Goal: Transaction & Acquisition: Subscribe to service/newsletter

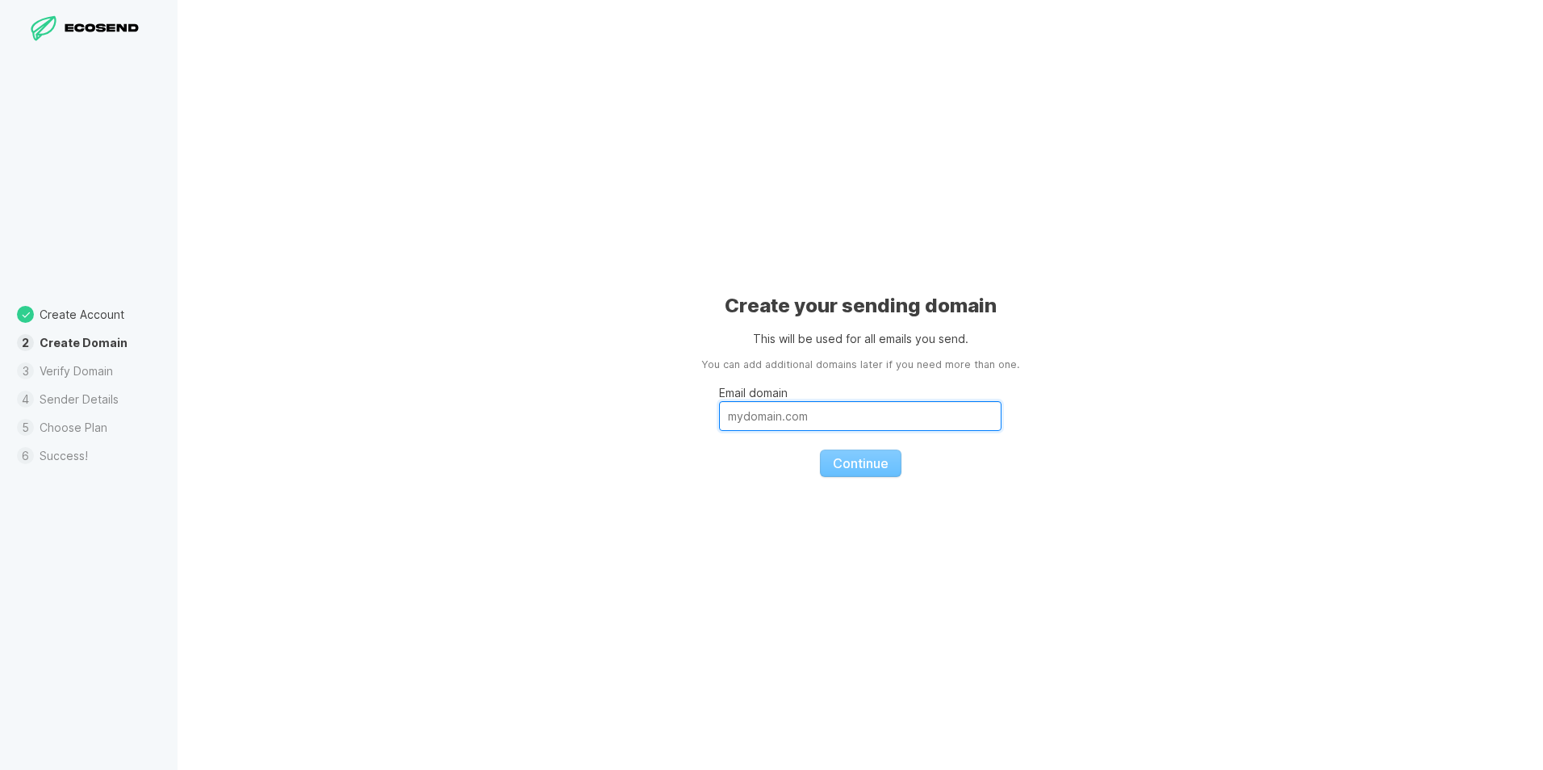
click at [806, 418] on input "Email domain" at bounding box center [860, 416] width 283 height 30
type input "[DOMAIN_NAME]"
click at [854, 461] on span "Continue" at bounding box center [861, 463] width 56 height 16
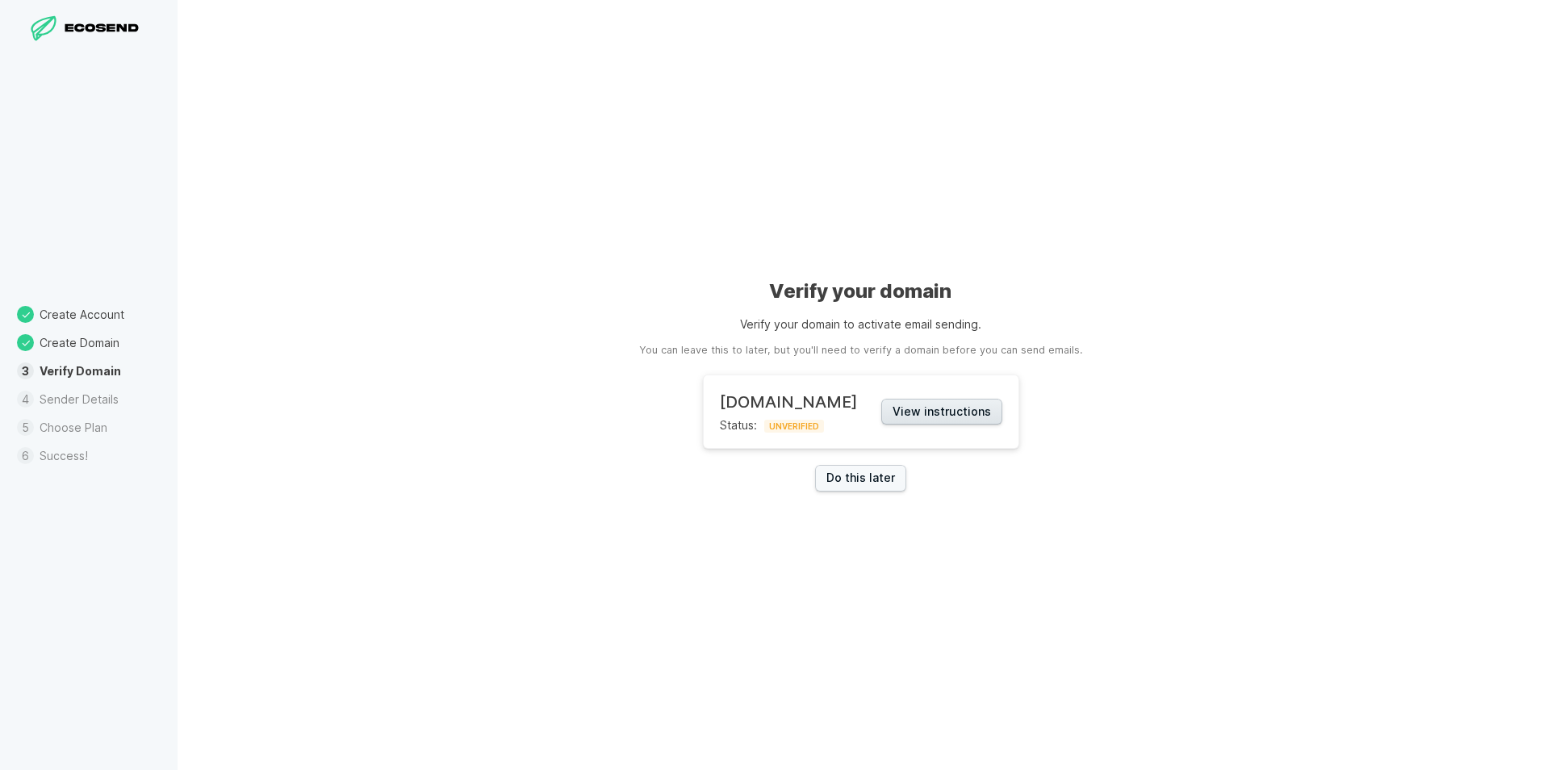
click at [953, 408] on button "View instructions" at bounding box center [942, 412] width 121 height 27
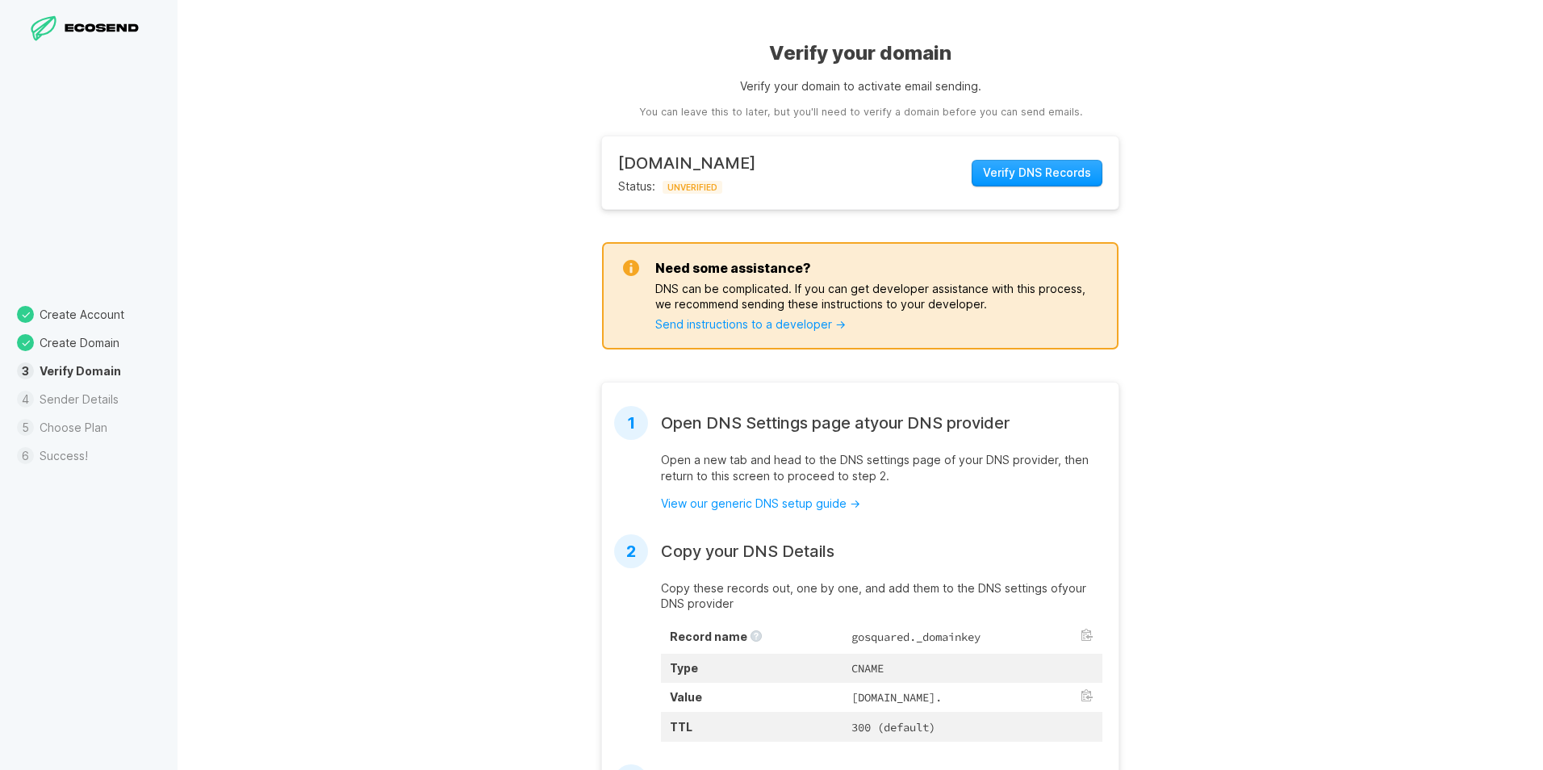
scroll to position [255, 0]
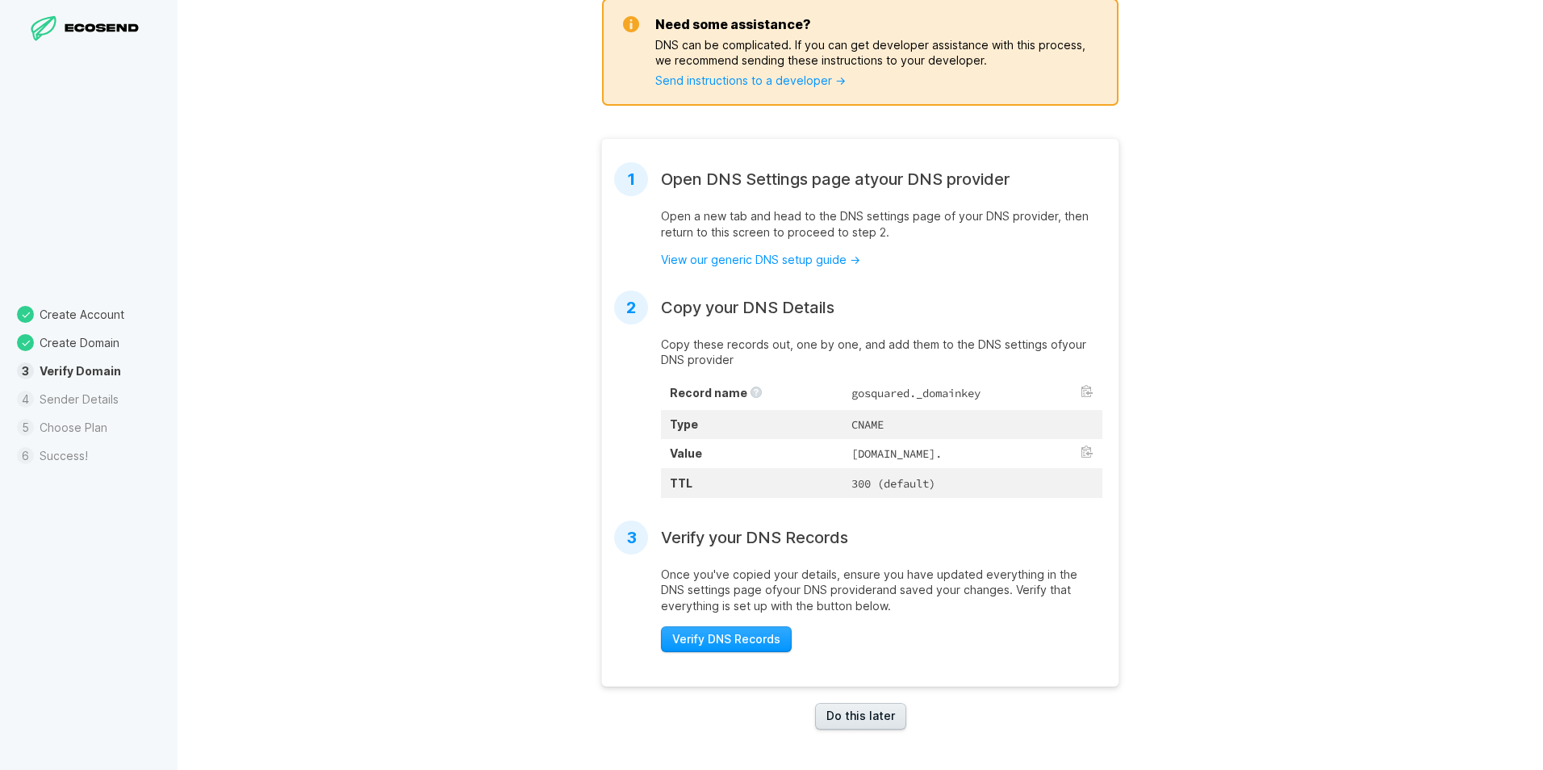
click at [834, 711] on link "Do this later" at bounding box center [860, 716] width 91 height 27
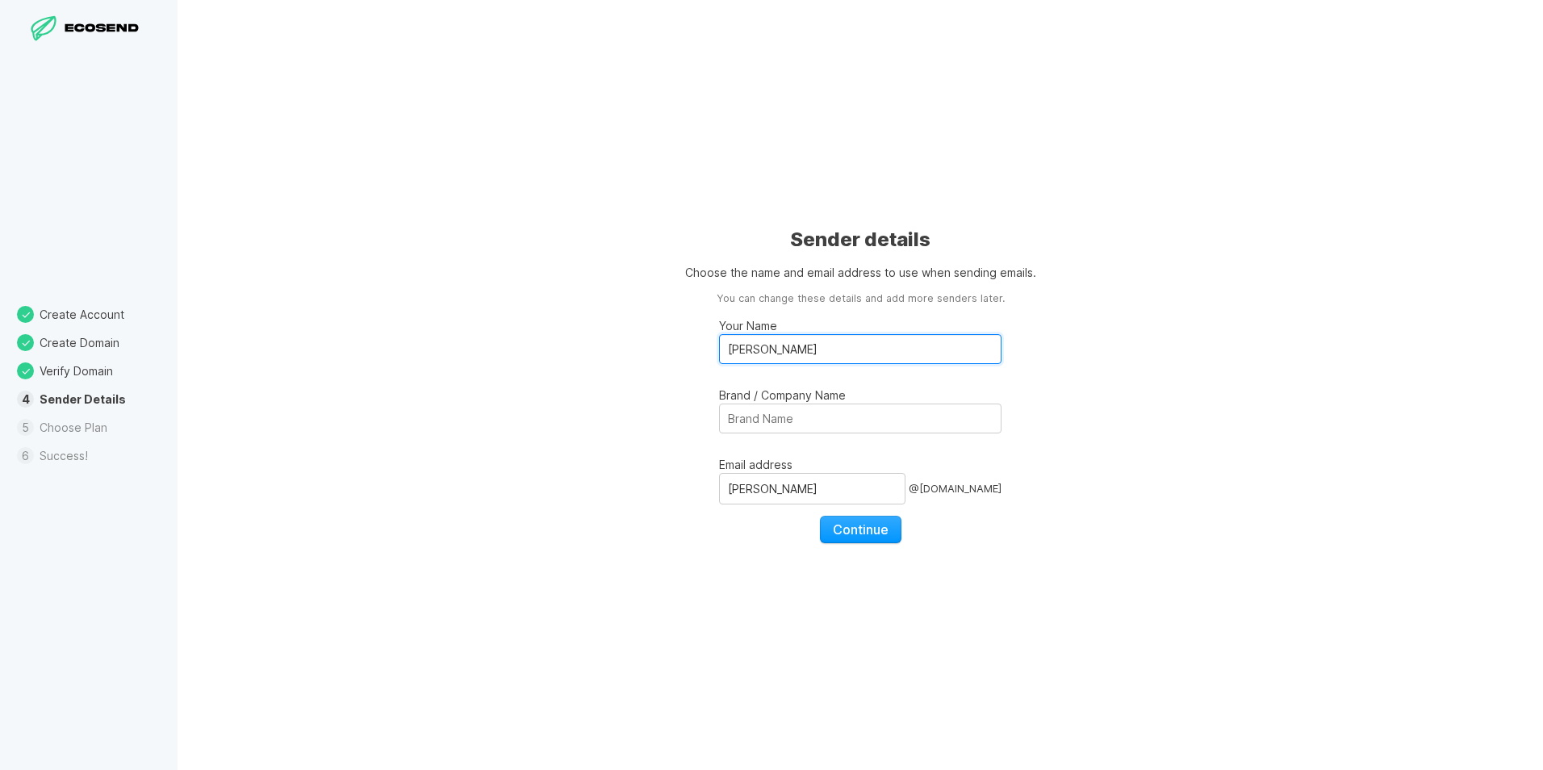
click at [729, 349] on input "[PERSON_NAME]" at bounding box center [860, 349] width 283 height 30
type input "[PERSON_NAME]"
type input "[GEOGRAPHIC_DATA][DEMOGRAPHIC_DATA]"
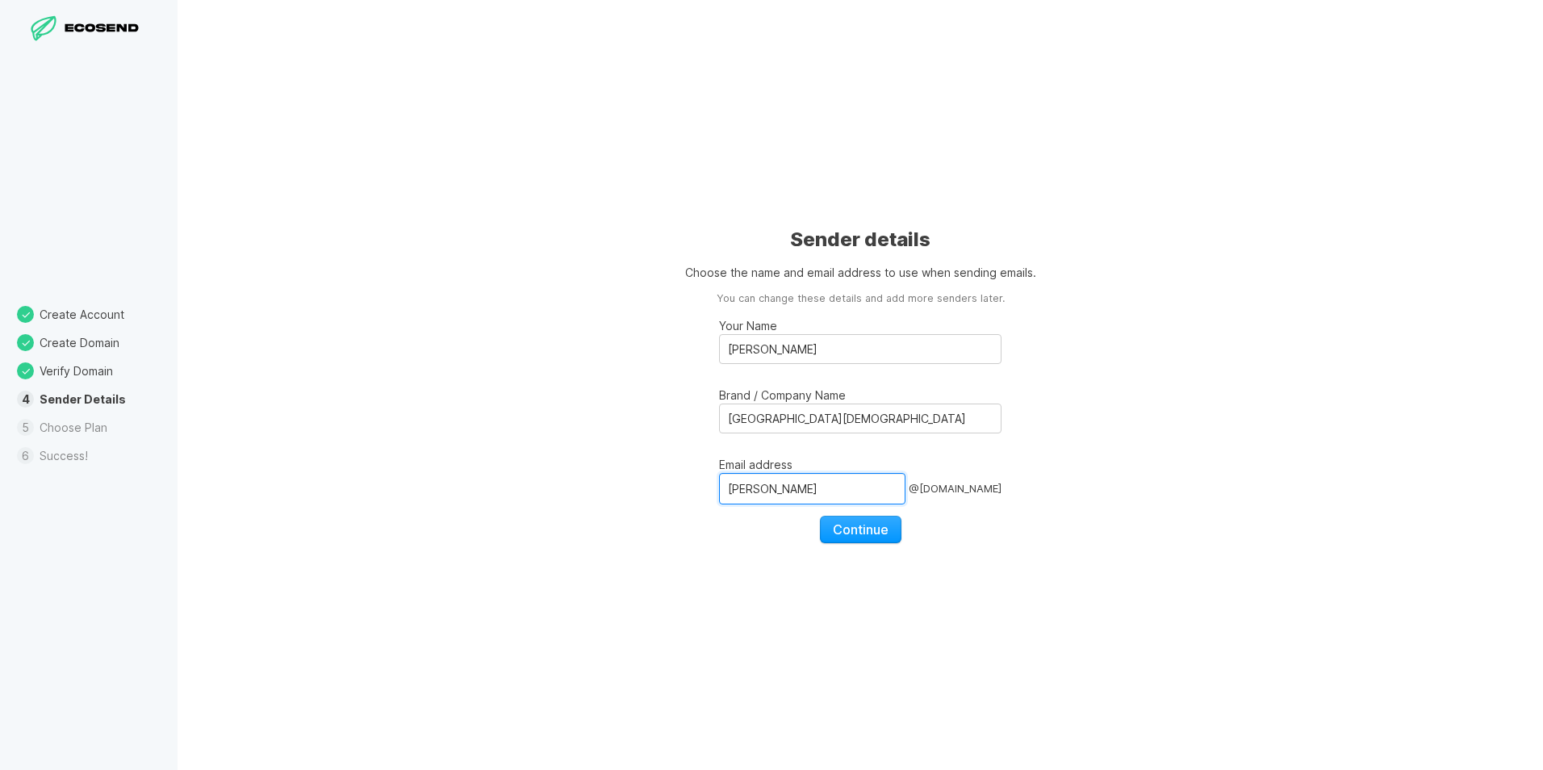
drag, startPoint x: 790, startPoint y: 492, endPoint x: 710, endPoint y: 486, distance: 79.4
click at [710, 486] on div "Sender details Choose the name and email address to use when sending emails. Yo…" at bounding box center [861, 385] width 1366 height 770
type input "office"
click at [652, 563] on div "Sender details Choose the name and email address to use when sending emails. Yo…" at bounding box center [861, 385] width 1366 height 770
click at [865, 526] on span "Continue" at bounding box center [861, 529] width 56 height 16
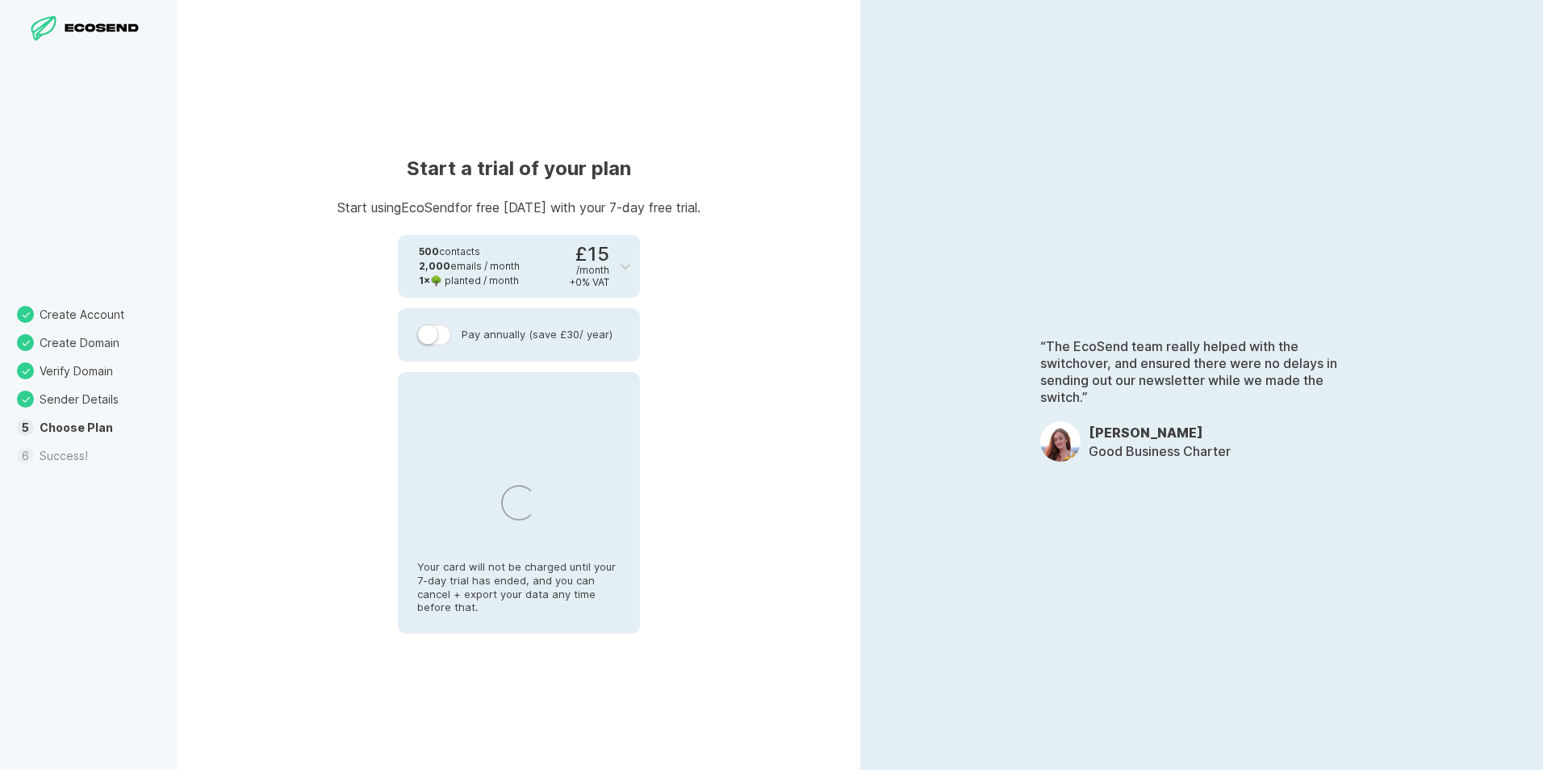
select select "GB"
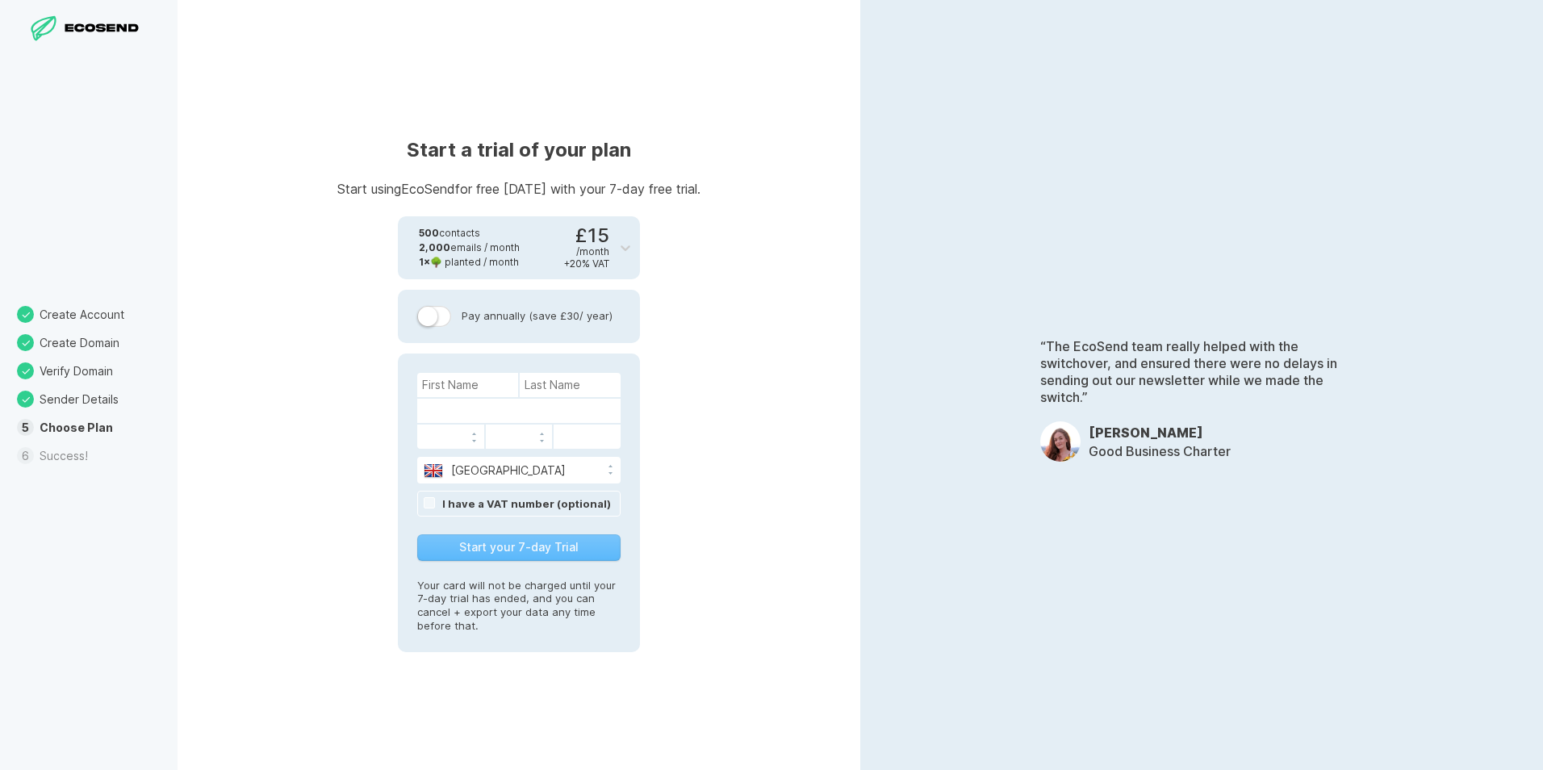
click at [434, 312] on label at bounding box center [434, 316] width 34 height 21
click at [0, 0] on input "Pay annually (save £30 / year)" at bounding box center [0, 0] width 0 height 0
click at [706, 380] on div "Start a trial of your plan Start using EcoSend for free [DATE] with your 7-day …" at bounding box center [519, 385] width 683 height 770
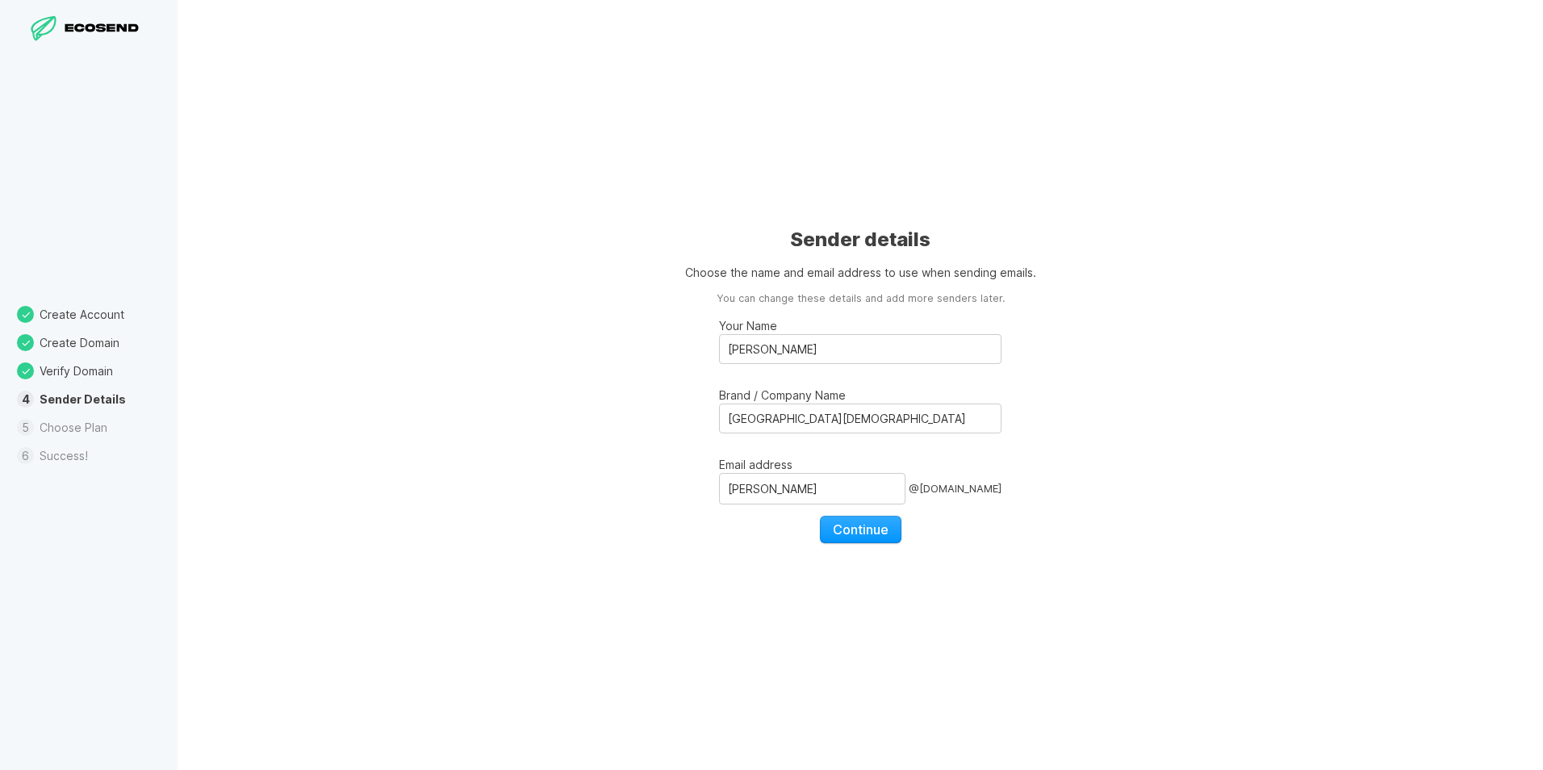
click at [55, 19] on icon at bounding box center [42, 27] width 23 height 23
